Goal: Find specific page/section: Find specific page/section

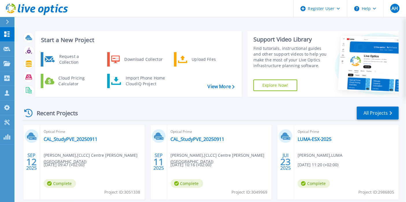
click at [9, 25] on div at bounding box center [9, 22] width 9 height 10
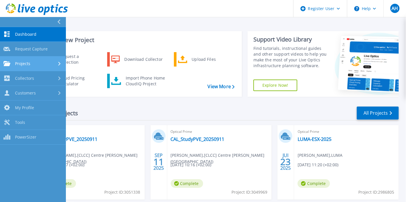
click at [45, 62] on div "Projects" at bounding box center [32, 63] width 59 height 5
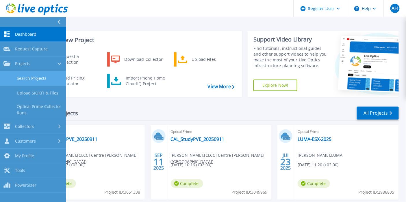
click at [40, 81] on link "Search Projects" at bounding box center [33, 78] width 66 height 15
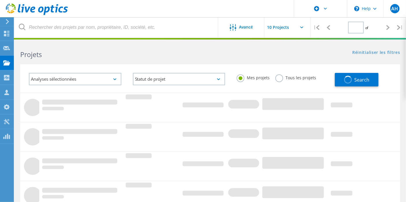
type input "1"
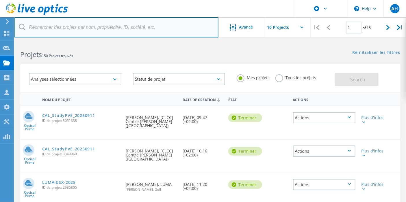
click at [49, 31] on input "text" at bounding box center [116, 27] width 204 height 20
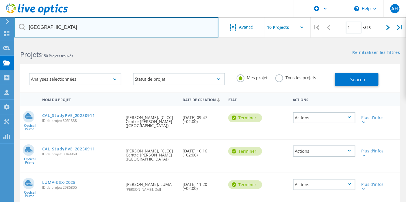
type input "toulon"
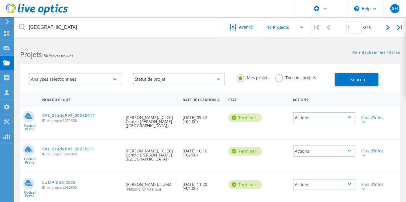
click at [280, 78] on label "Tous les projets" at bounding box center [295, 76] width 41 height 5
click at [0, 0] on input "Tous les projets" at bounding box center [0, 0] width 0 height 0
click at [366, 83] on button "Search" at bounding box center [357, 79] width 44 height 13
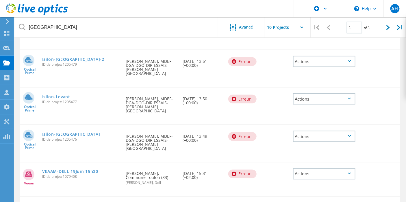
scroll to position [210, 0]
